Goal: Complete application form

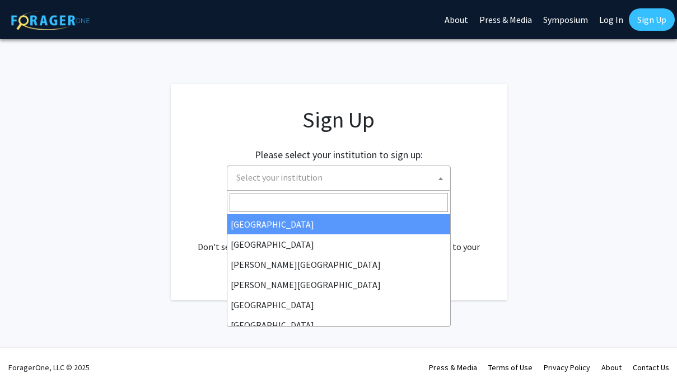
click at [384, 170] on span "Select your institution" at bounding box center [341, 177] width 218 height 23
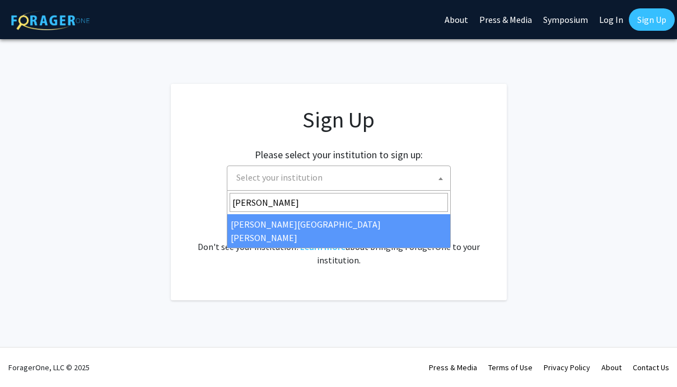
type input "john"
select select "1"
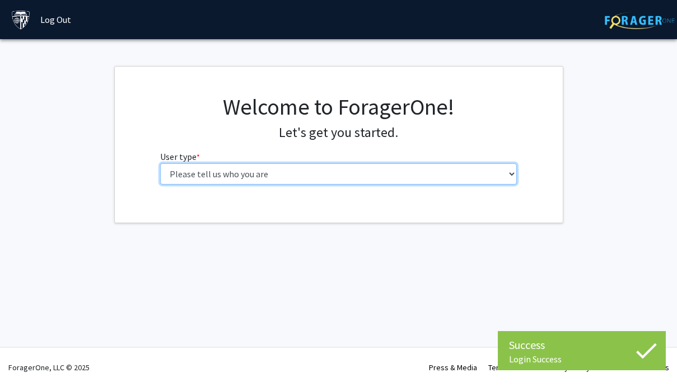
click at [319, 176] on select "Please tell us who you are Undergraduate Student Master's Student Doctoral Cand…" at bounding box center [338, 173] width 357 height 21
select select "2: masters"
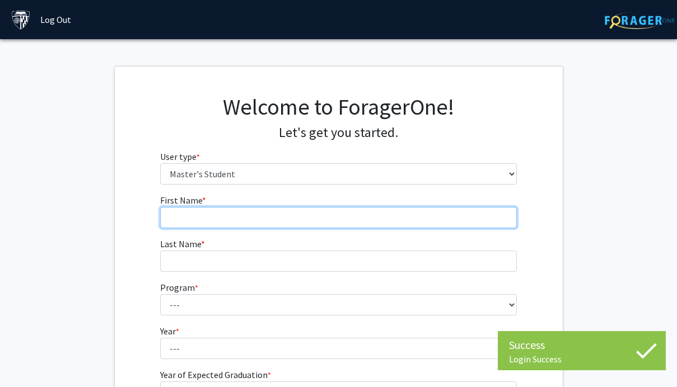
click at [282, 213] on input "First Name * required" at bounding box center [338, 217] width 357 height 21
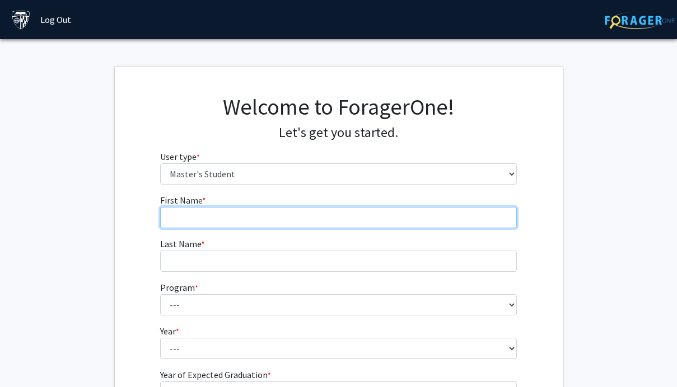
scroll to position [1, 0]
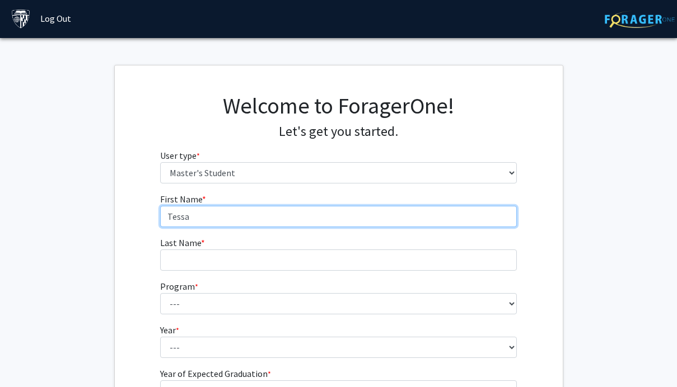
type input "Tessa"
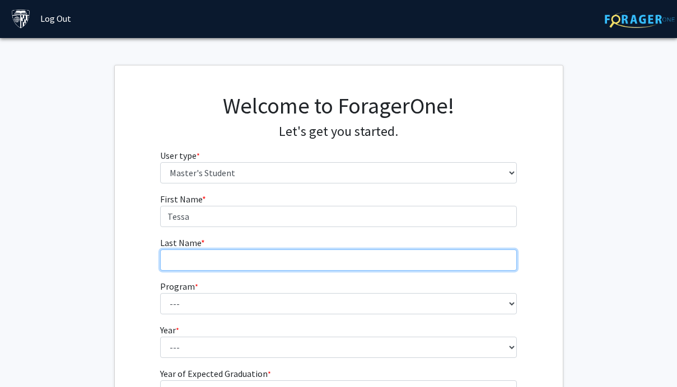
click at [236, 255] on input "Last Name * required" at bounding box center [338, 260] width 357 height 21
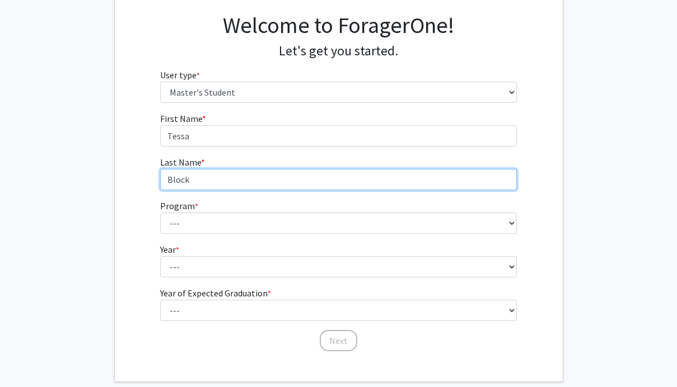
scroll to position [99, 0]
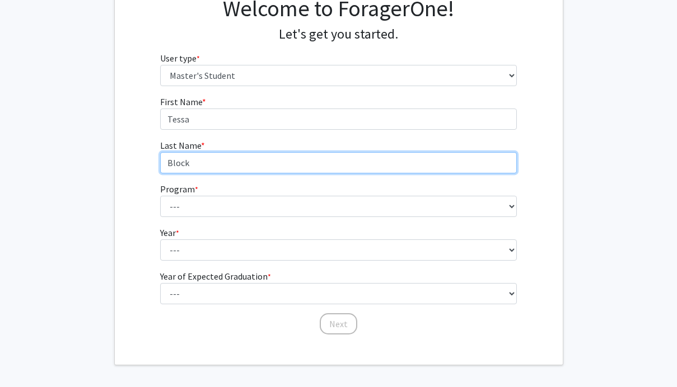
type input "Block"
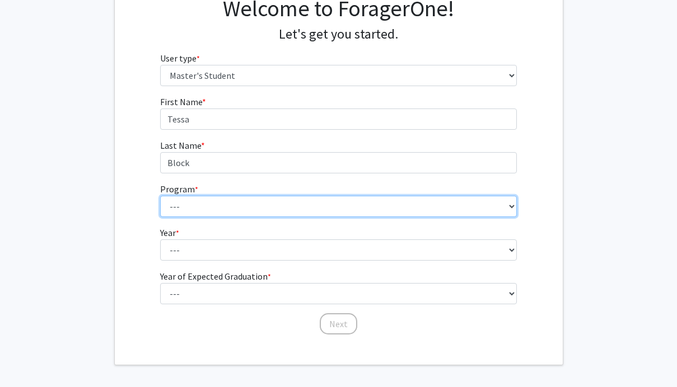
click at [209, 209] on select "--- Anatomy Education Applied and Computational Mathematics Applied Biomedical …" at bounding box center [338, 206] width 357 height 21
select select "26: 18"
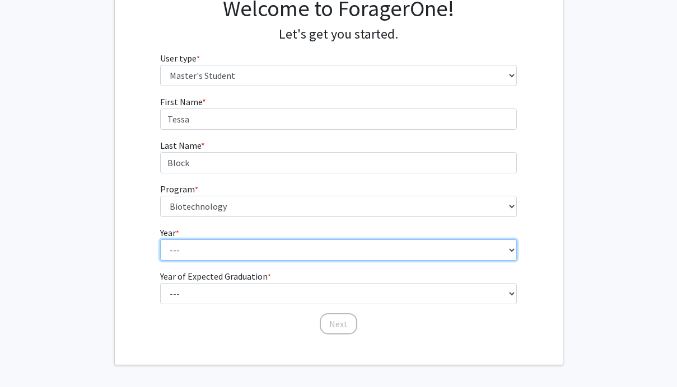
click at [226, 242] on select "--- First Year Second Year" at bounding box center [338, 250] width 357 height 21
select select "1: first_year"
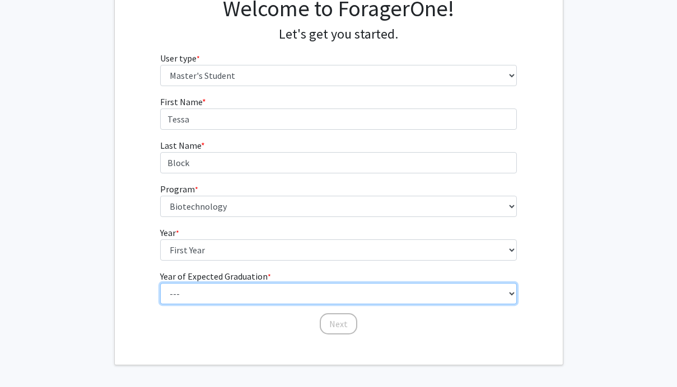
click at [224, 287] on select "--- 2025 2026 2027 2028 2029 2030 2031 2032 2033 2034" at bounding box center [338, 293] width 357 height 21
select select "3: 2027"
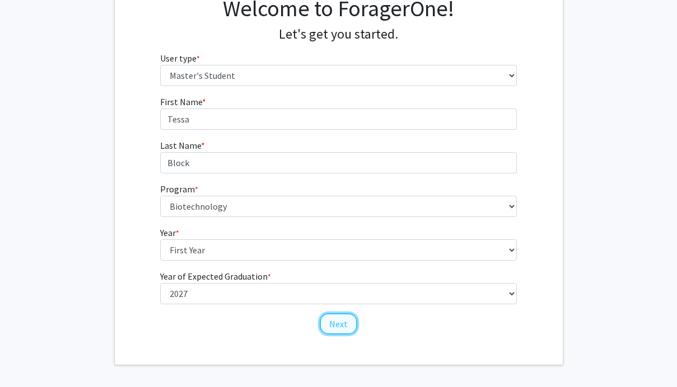
click at [348, 322] on button "Next" at bounding box center [339, 323] width 38 height 21
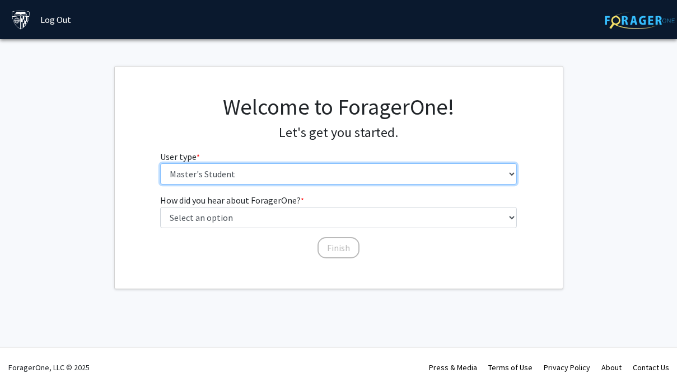
click at [265, 182] on select "Please tell us who you are Undergraduate Student Master's Student Doctoral Cand…" at bounding box center [338, 173] width 357 height 21
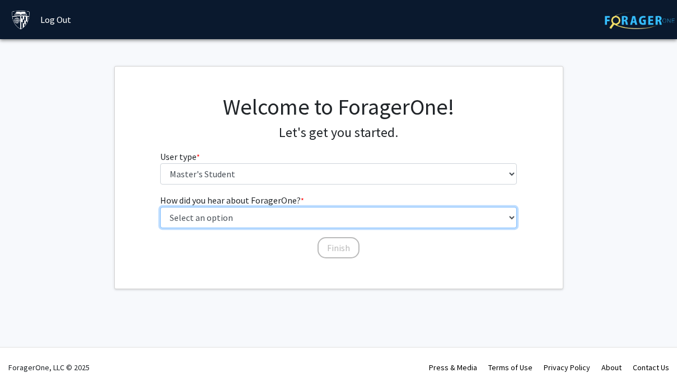
click at [217, 221] on select "Select an option Peer/student recommendation Faculty/staff recommendation Unive…" at bounding box center [338, 217] width 357 height 21
select select "3: university_website"
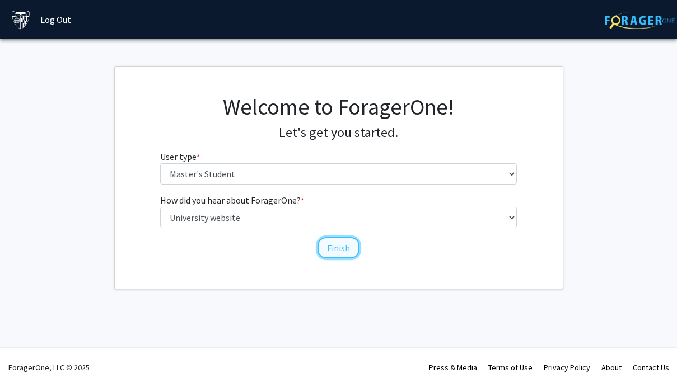
click at [354, 247] on button "Finish" at bounding box center [338, 247] width 42 height 21
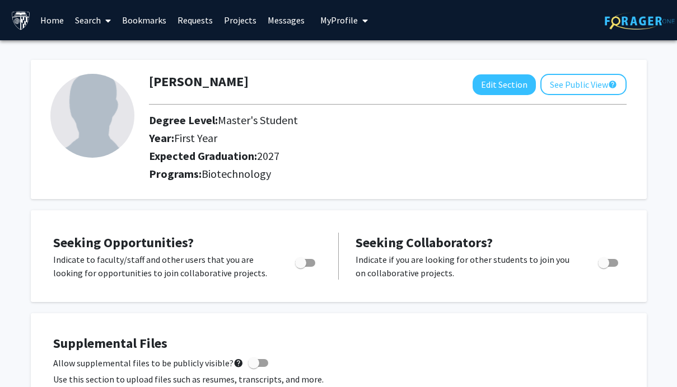
click at [624, 19] on img at bounding box center [640, 20] width 70 height 17
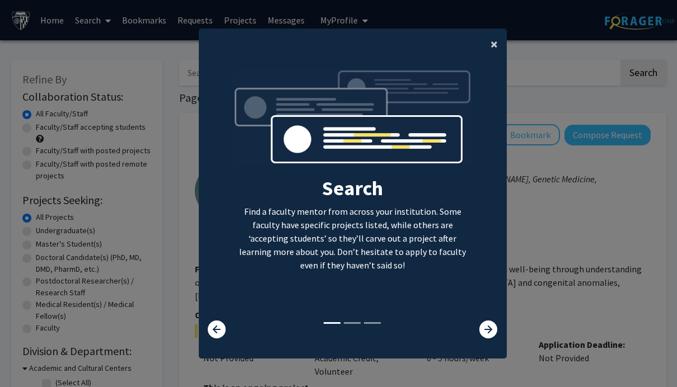
click at [495, 44] on span "×" at bounding box center [493, 43] width 7 height 17
